Goal: Complete application form

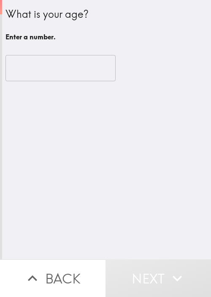
drag, startPoint x: 135, startPoint y: 207, endPoint x: 139, endPoint y: 204, distance: 4.9
click at [139, 204] on div "What is your age? Enter a number. ​" at bounding box center [106, 129] width 209 height 259
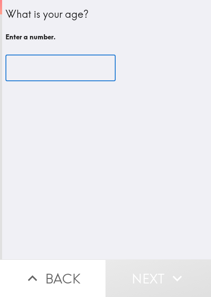
click at [51, 70] on input "number" at bounding box center [60, 68] width 110 height 26
paste input "90013"
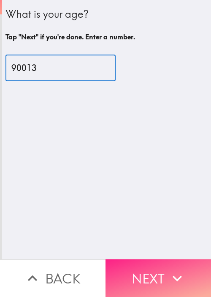
type input "90013"
click at [144, 260] on button "Next" at bounding box center [159, 278] width 106 height 38
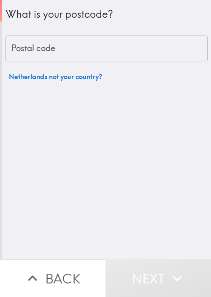
drag, startPoint x: 123, startPoint y: 4, endPoint x: 112, endPoint y: 9, distance: 12.7
click at [123, 4] on div "What is your postcode?" at bounding box center [106, 14] width 202 height 29
click at [63, 47] on input "Postal code" at bounding box center [106, 48] width 202 height 26
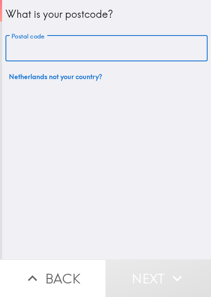
paste input "34102"
click at [67, 47] on input "34102" at bounding box center [106, 48] width 202 height 26
type input "3"
type input "44"
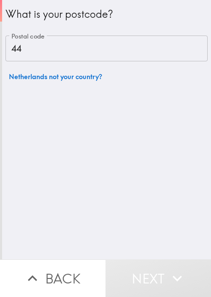
drag, startPoint x: 117, startPoint y: 237, endPoint x: 114, endPoint y: 173, distance: 64.7
click at [118, 237] on div "What is your postcode? Postal code 44 Postal code [GEOGRAPHIC_DATA] not your co…" at bounding box center [106, 129] width 209 height 259
